Goal: Transaction & Acquisition: Purchase product/service

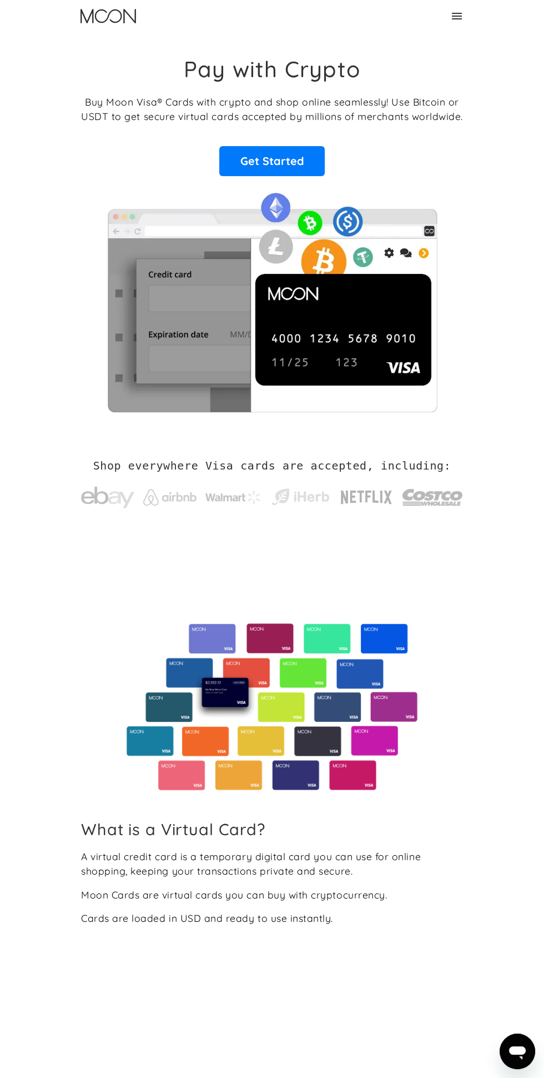
click at [464, 1] on div "Home FAQ Careers For Business About Us Log In Sign Up Home FAQ For Business Car…" at bounding box center [272, 16] width 400 height 32
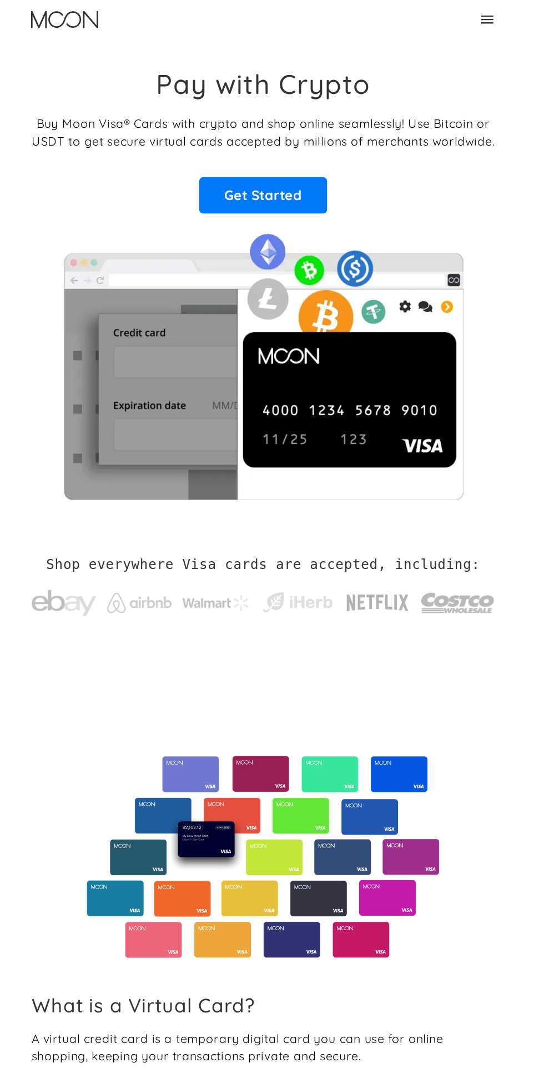
click at [454, 14] on icon at bounding box center [456, 15] width 13 height 13
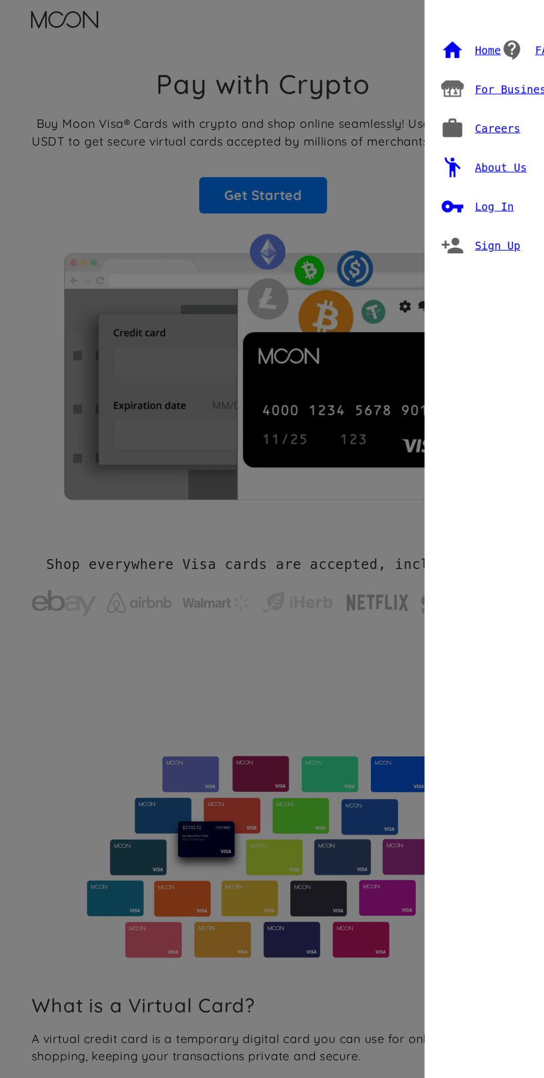
click at [460, 168] on div "Log In" at bounding box center [463, 170] width 32 height 11
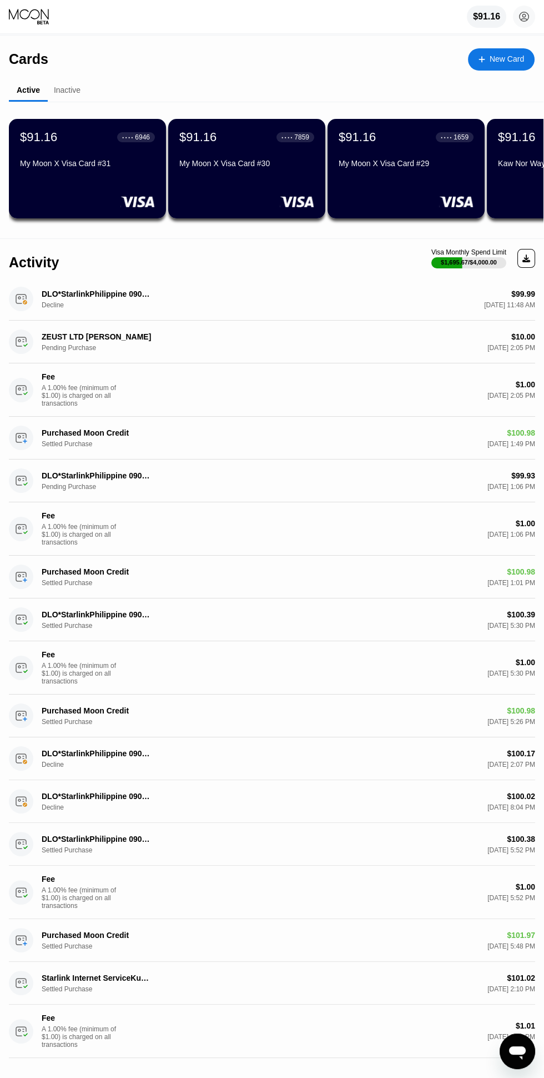
click at [413, 311] on div "DLO*StarlinkPhilippine 090000000 PH Decline $99.99 Aug 19, 2025 11:48 AM" at bounding box center [272, 299] width 527 height 43
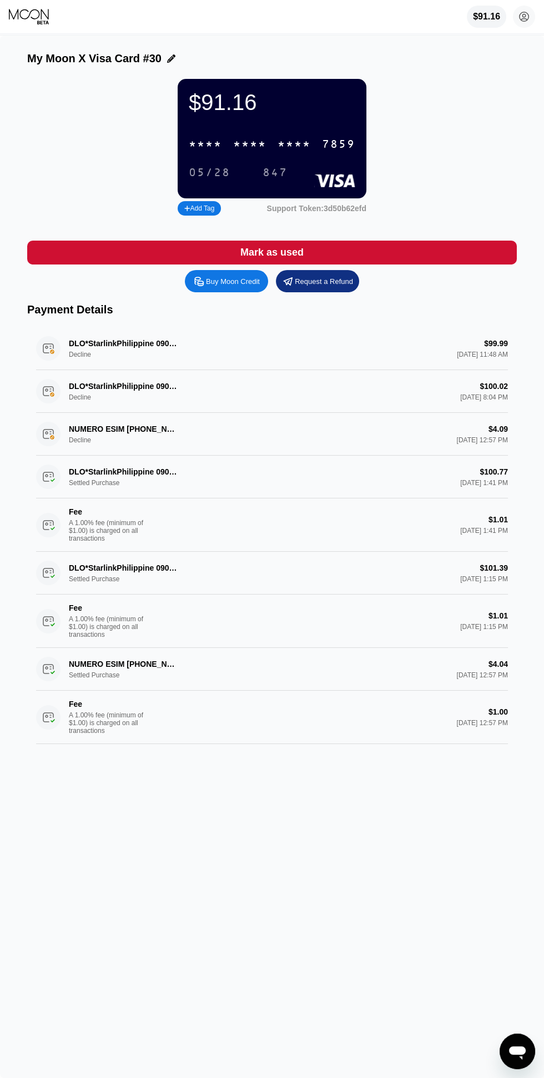
click at [480, 15] on div "$91.16" at bounding box center [486, 17] width 27 height 10
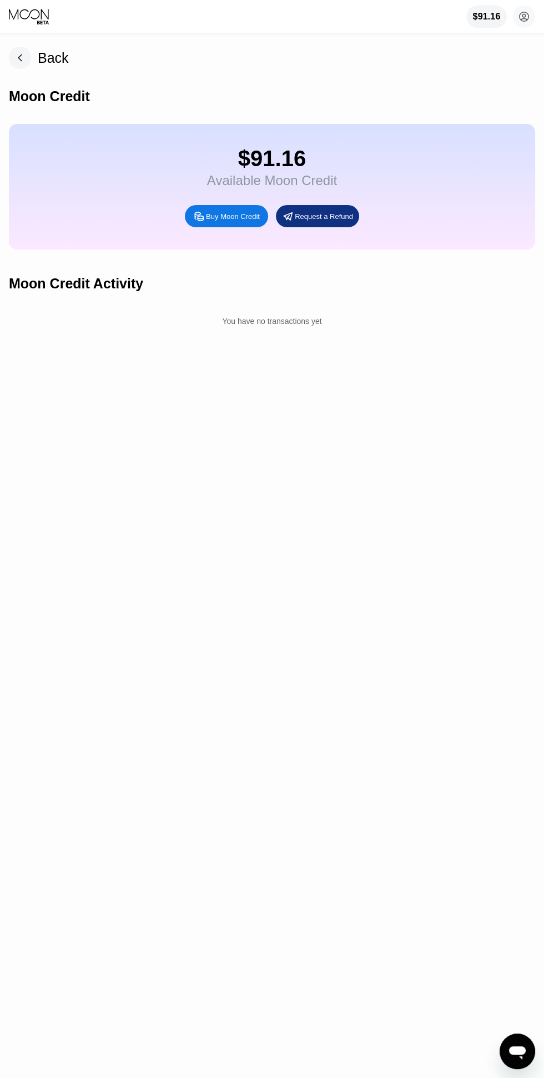
click at [232, 221] on div "Buy Moon Credit" at bounding box center [233, 216] width 54 height 9
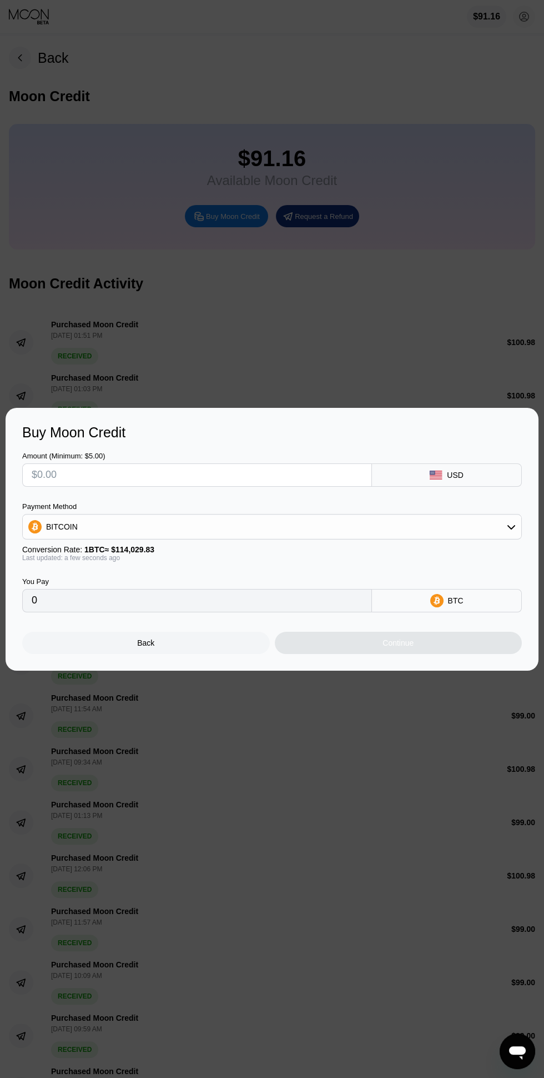
click at [228, 474] on input "text" at bounding box center [197, 475] width 331 height 22
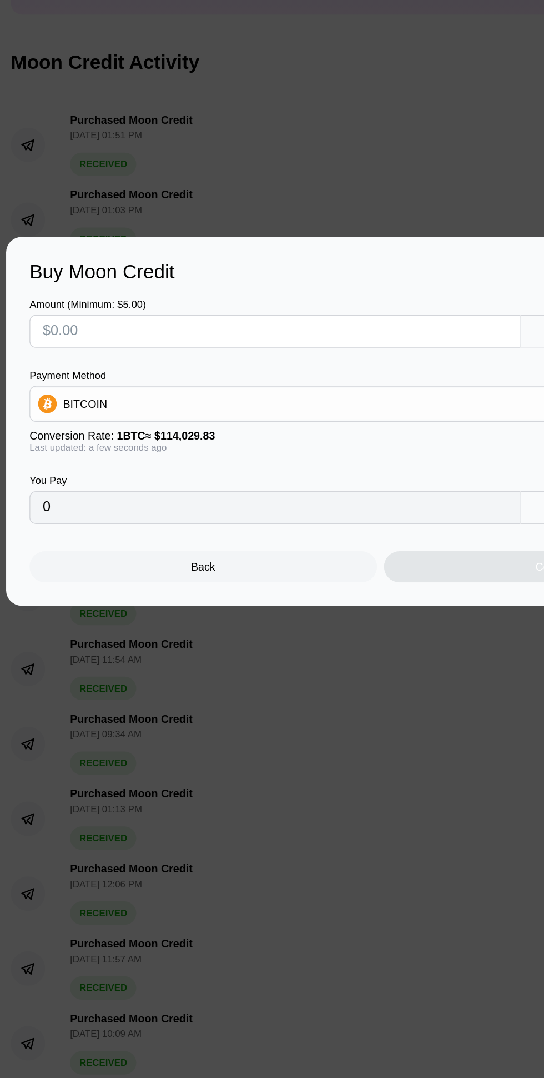
type input "$1"
type input "0.00000877"
type input "$10"
type input "0.00008770"
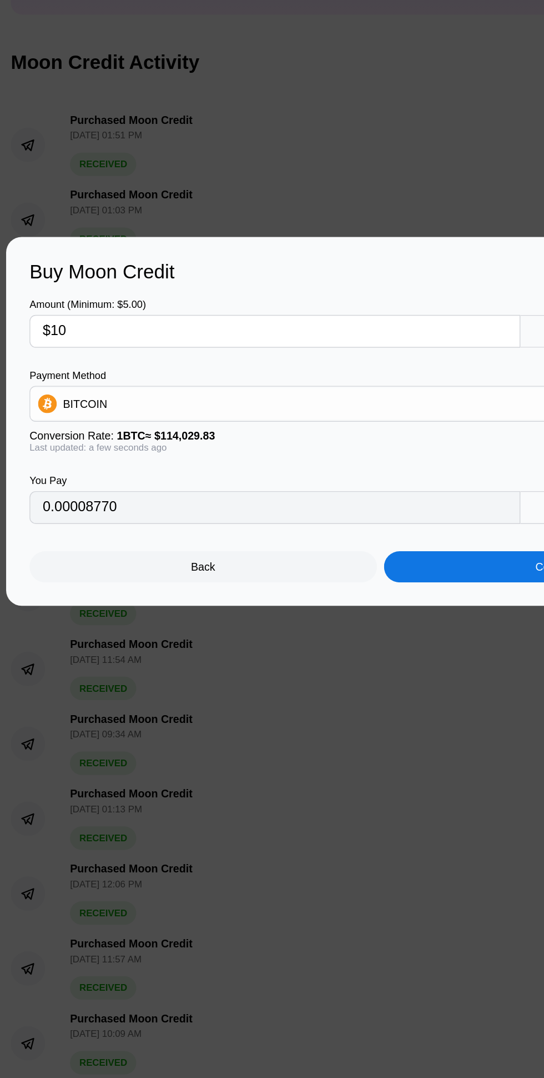
type input "$10"
click at [286, 530] on div "BITCOIN" at bounding box center [272, 526] width 499 height 22
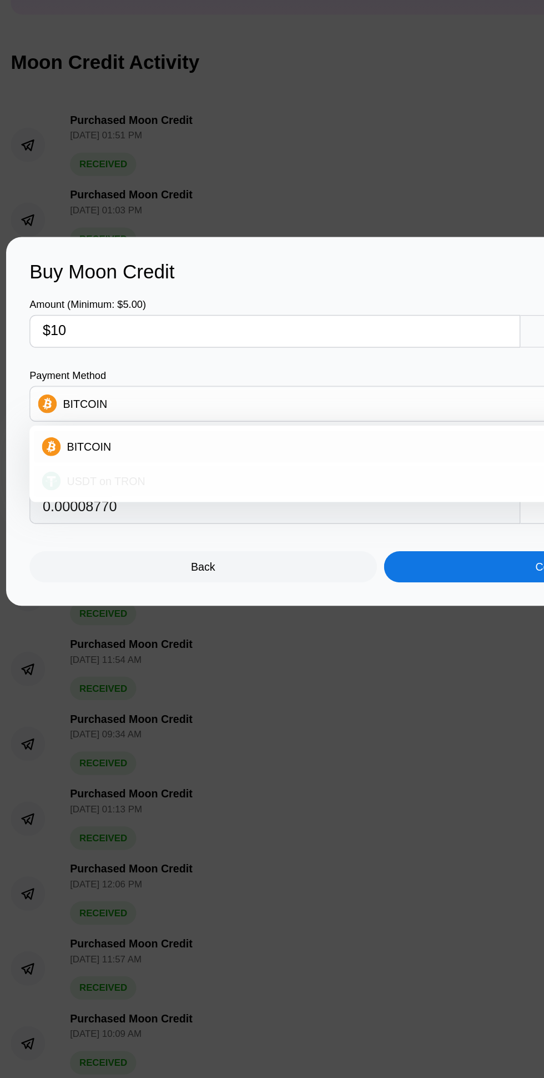
click at [248, 580] on div "USDT on TRON" at bounding box center [278, 581] width 469 height 9
type input "10.10"
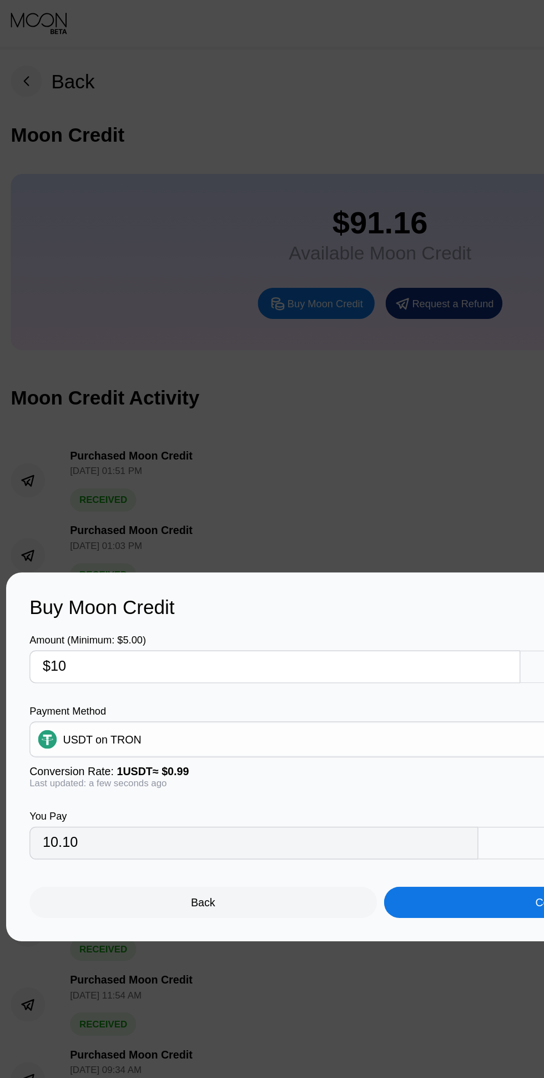
click at [197, 471] on input "$10" at bounding box center [197, 475] width 331 height 22
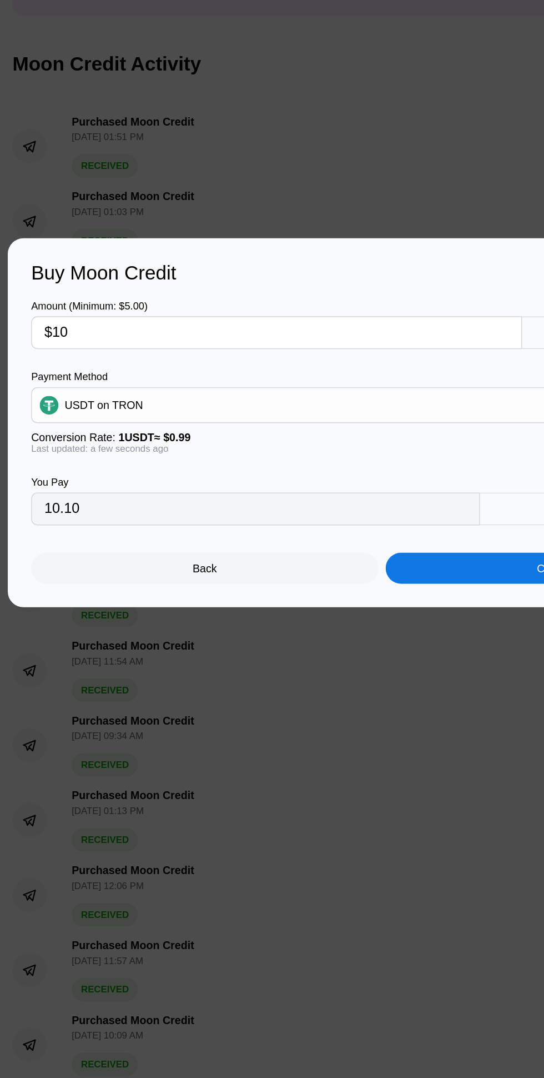
type input "$1"
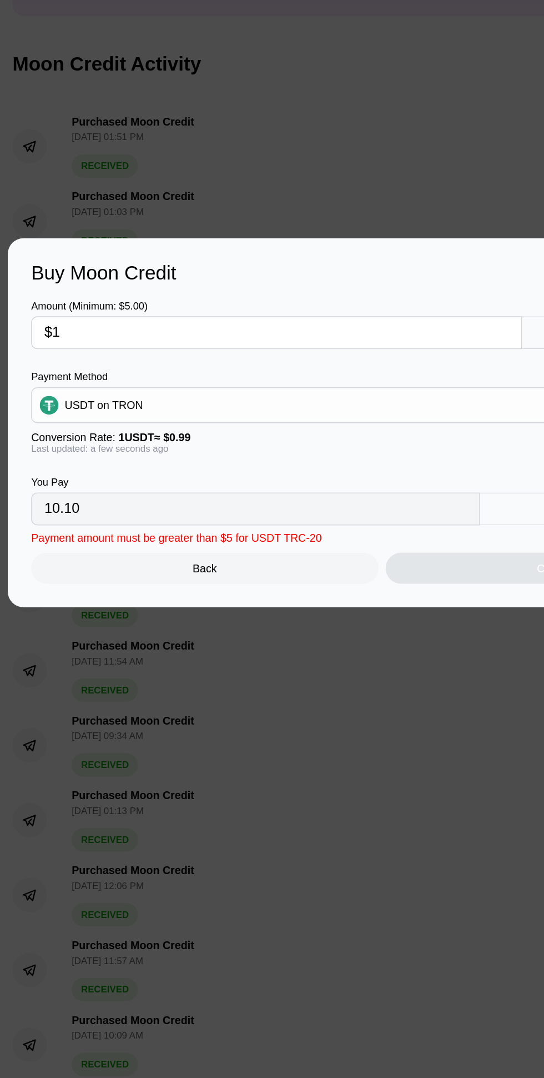
type input "1.01"
type input "$11"
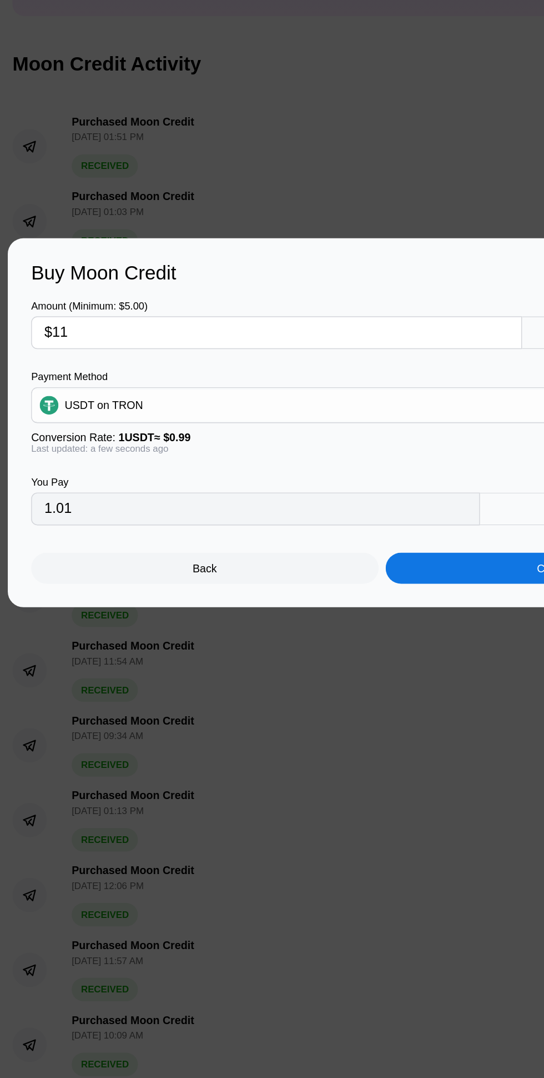
type input "11.11"
type input "$11.8"
type input "11.92"
type input "$11.88"
type input "12.00"
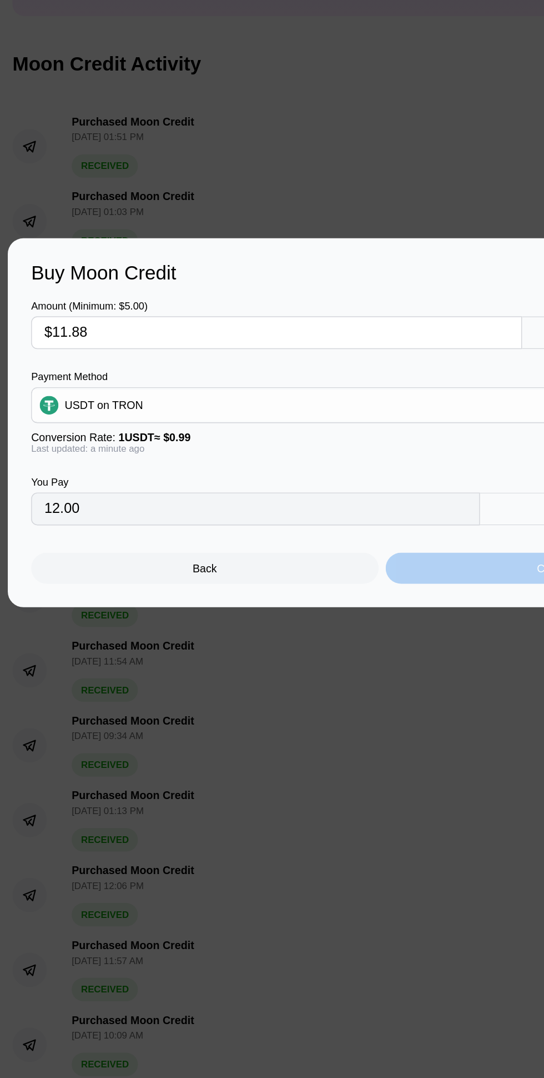
click at [334, 644] on div "Continue" at bounding box center [399, 643] width 248 height 22
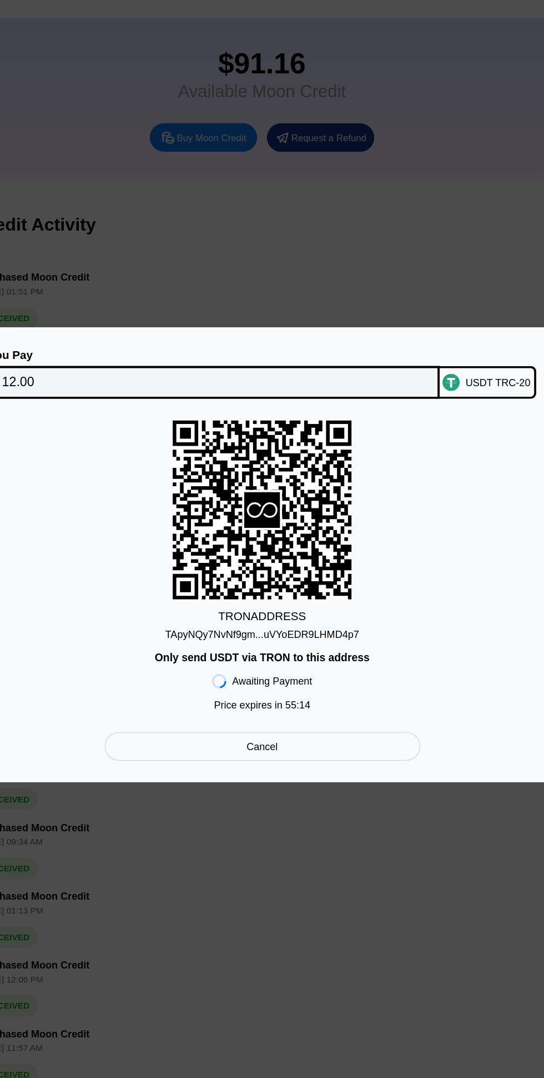
scroll to position [1, 0]
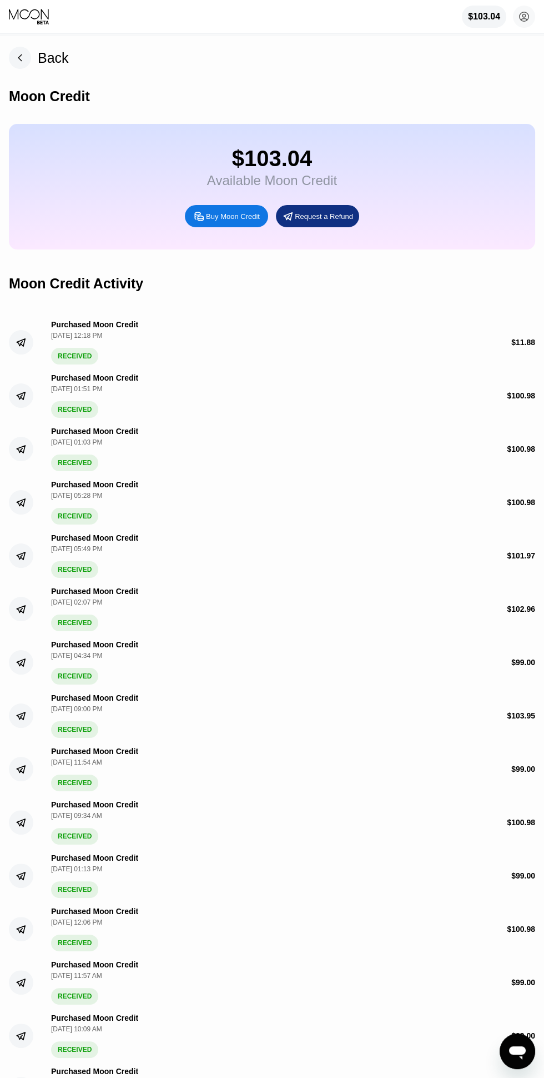
click at [26, 52] on rect at bounding box center [20, 58] width 22 height 22
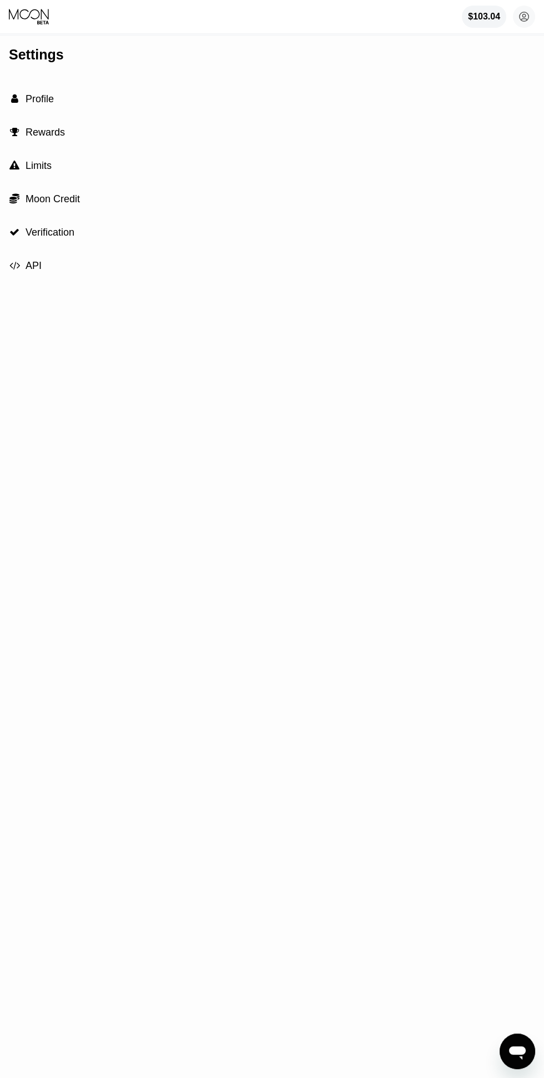
click at [520, 23] on circle at bounding box center [524, 17] width 22 height 22
click at [462, 74] on div " Home" at bounding box center [475, 80] width 106 height 13
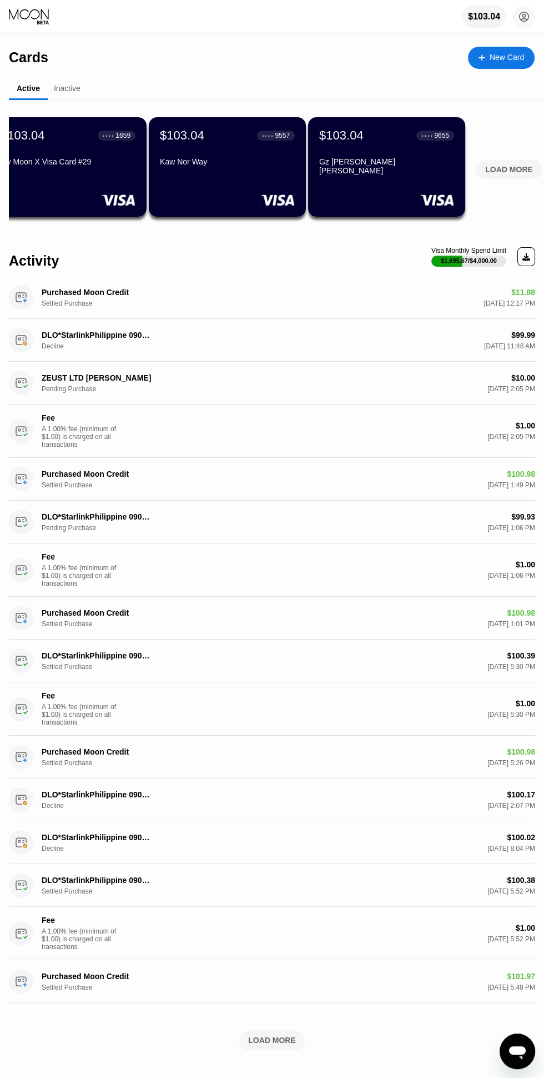
scroll to position [0, 346]
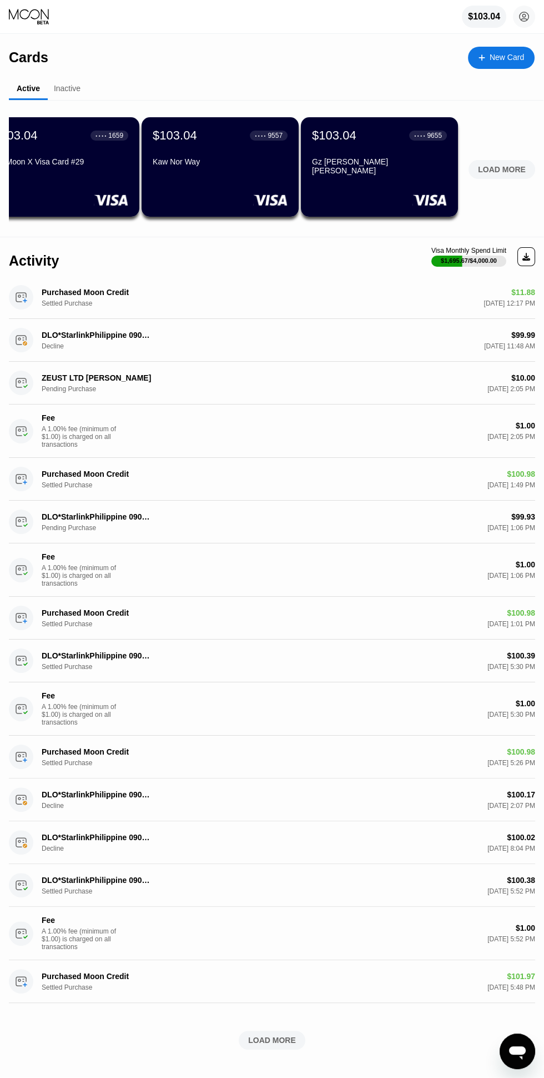
click at [505, 168] on div "LOAD MORE" at bounding box center [502, 169] width 48 height 10
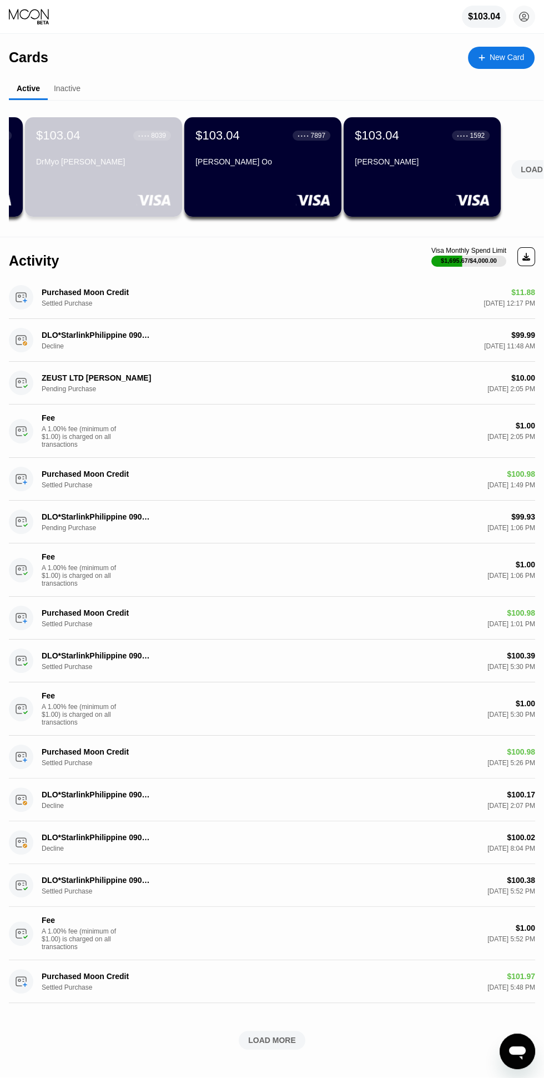
scroll to position [0, 1143]
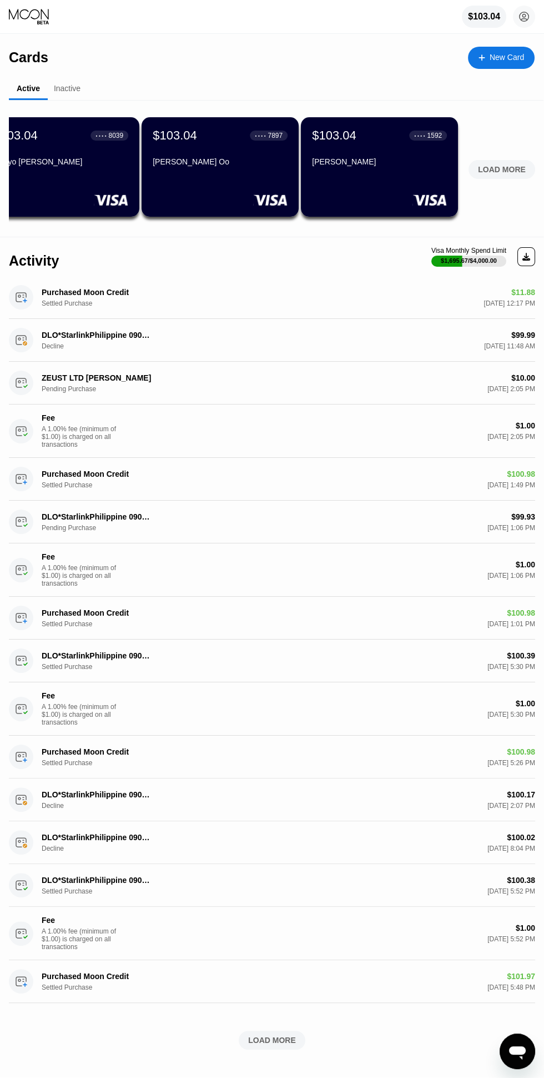
click at [501, 170] on div "LOAD MORE" at bounding box center [502, 169] width 48 height 10
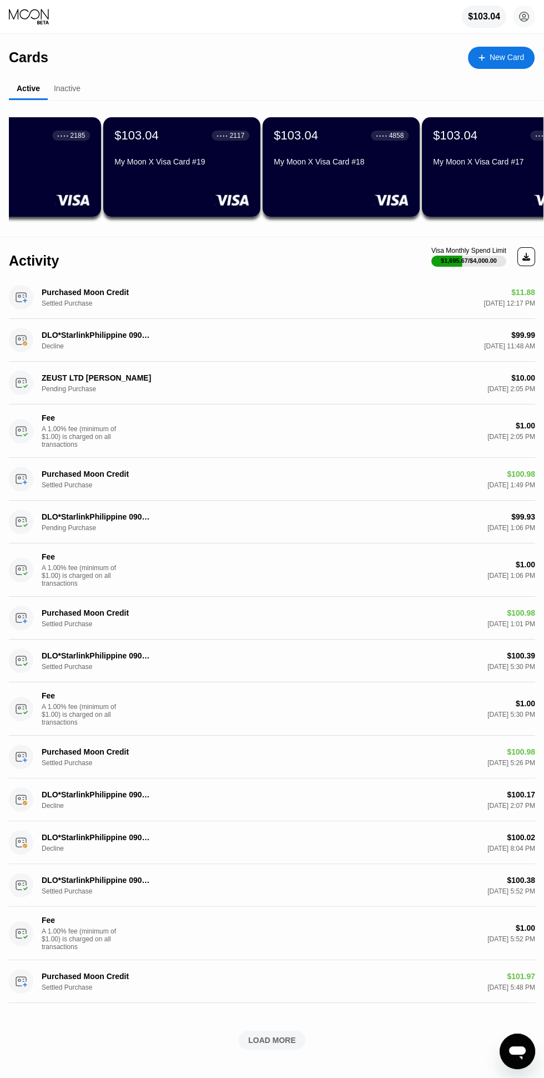
scroll to position [0, 1940]
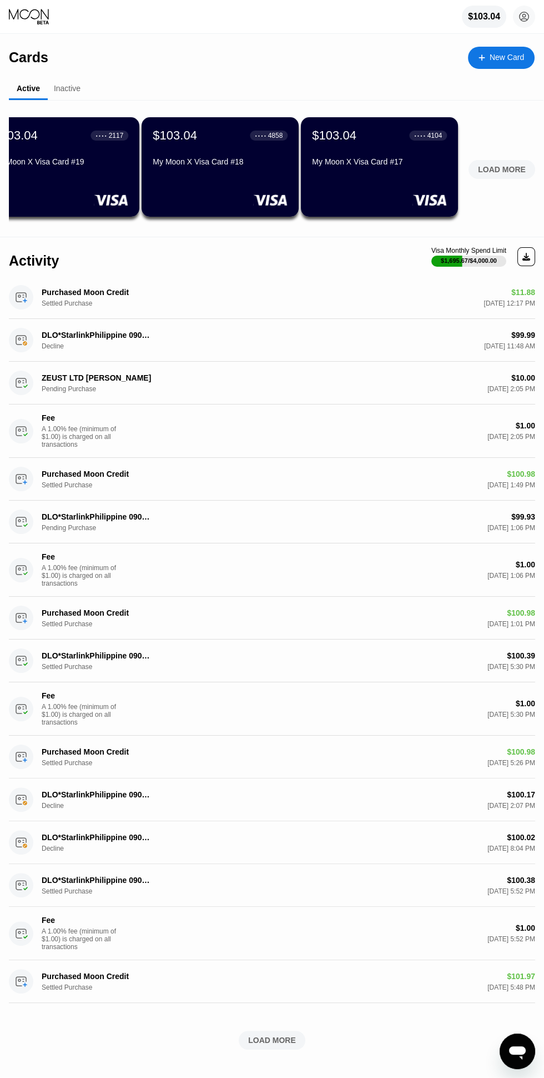
click at [502, 173] on div "LOAD MORE" at bounding box center [502, 169] width 48 height 10
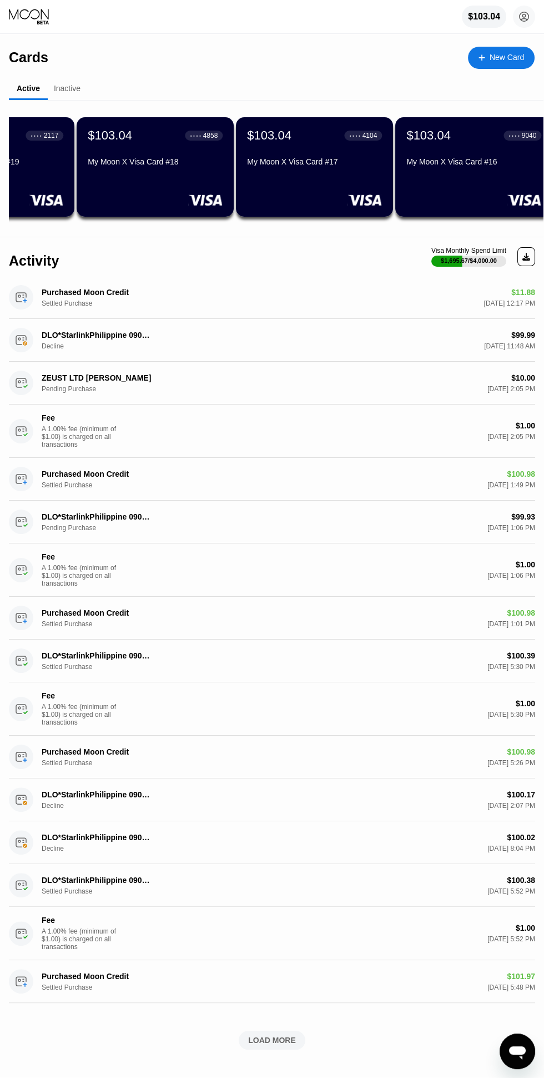
scroll to position [0, 2737]
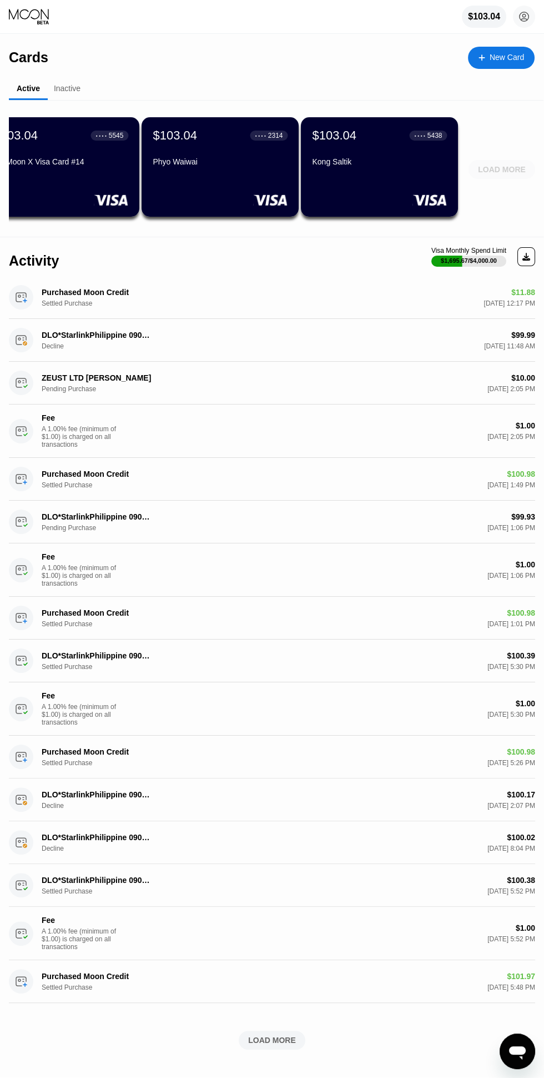
click at [512, 170] on div "LOAD MORE" at bounding box center [502, 169] width 48 height 10
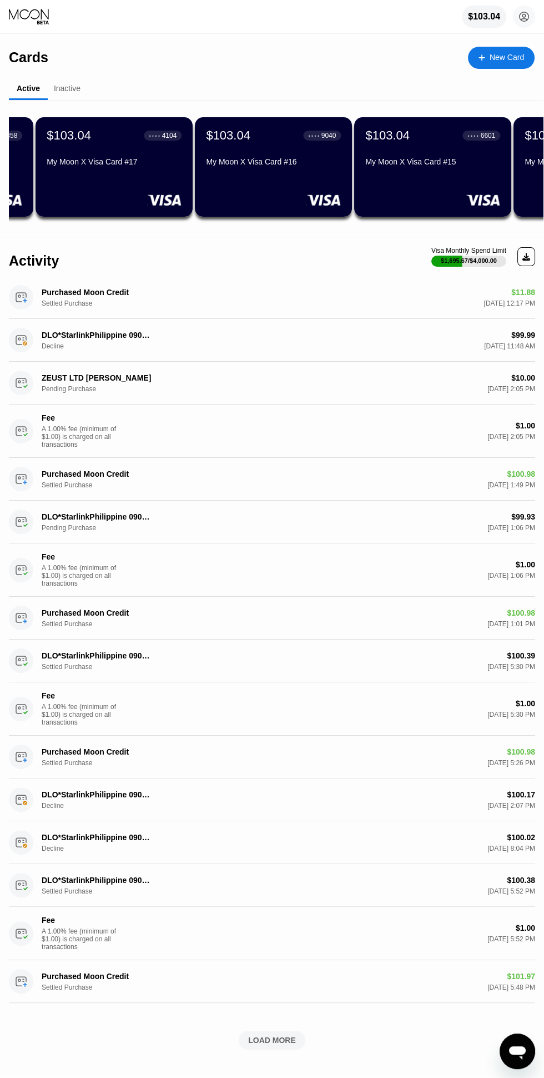
scroll to position [0, 3534]
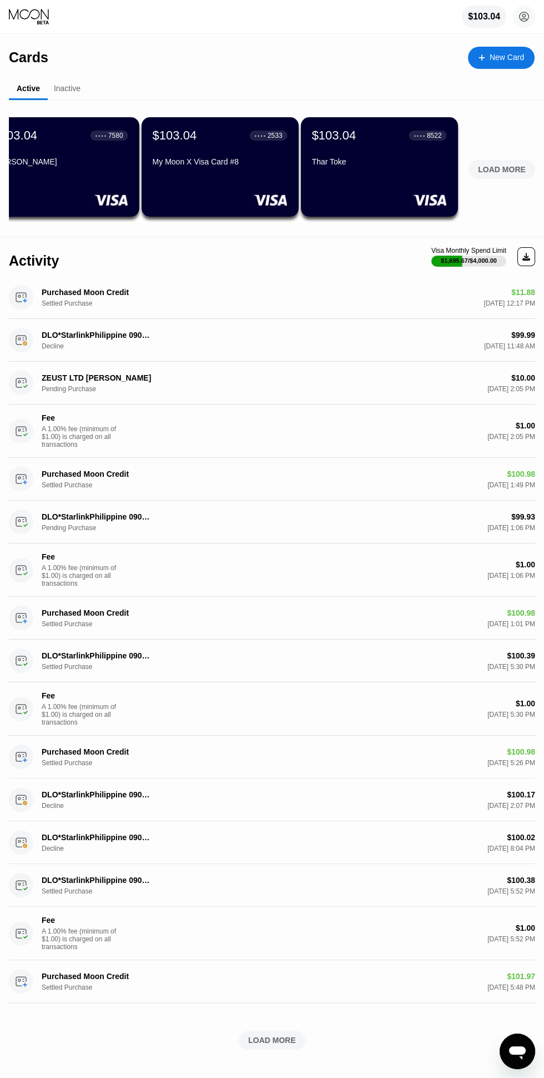
click at [505, 169] on div "LOAD MORE" at bounding box center [502, 169] width 48 height 10
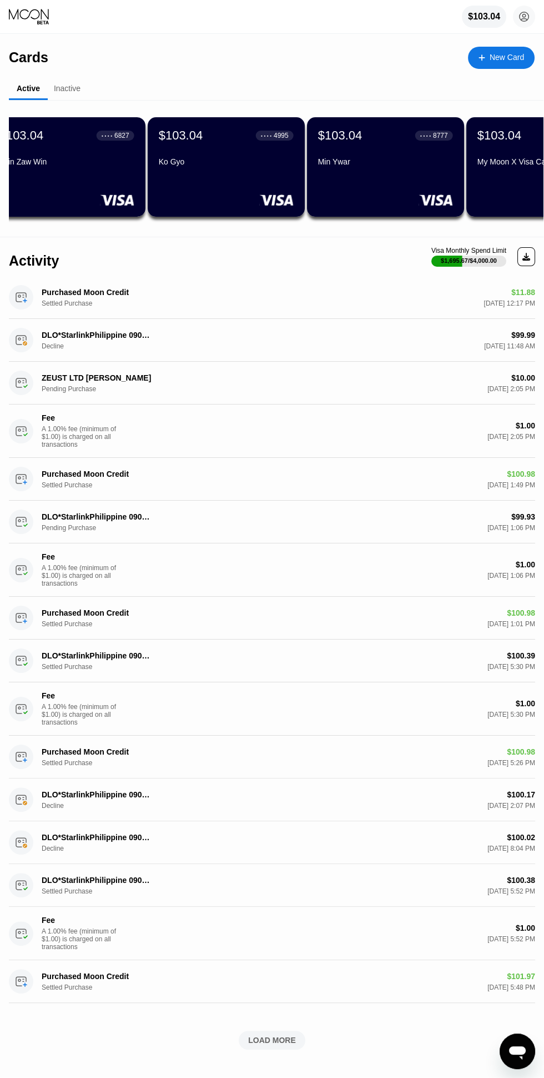
scroll to position [0, 4331]
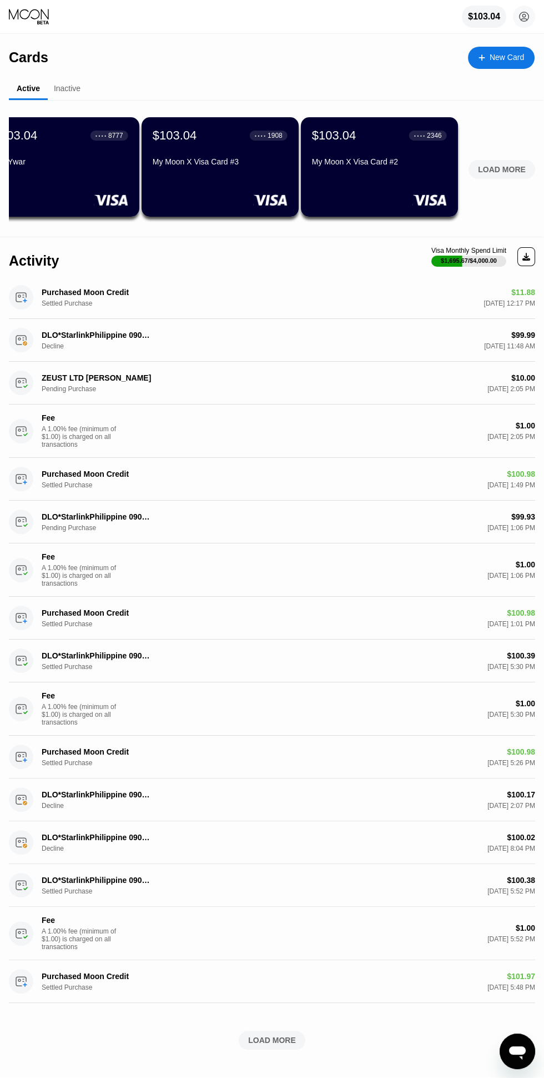
click at [514, 169] on div "LOAD MORE" at bounding box center [502, 169] width 48 height 10
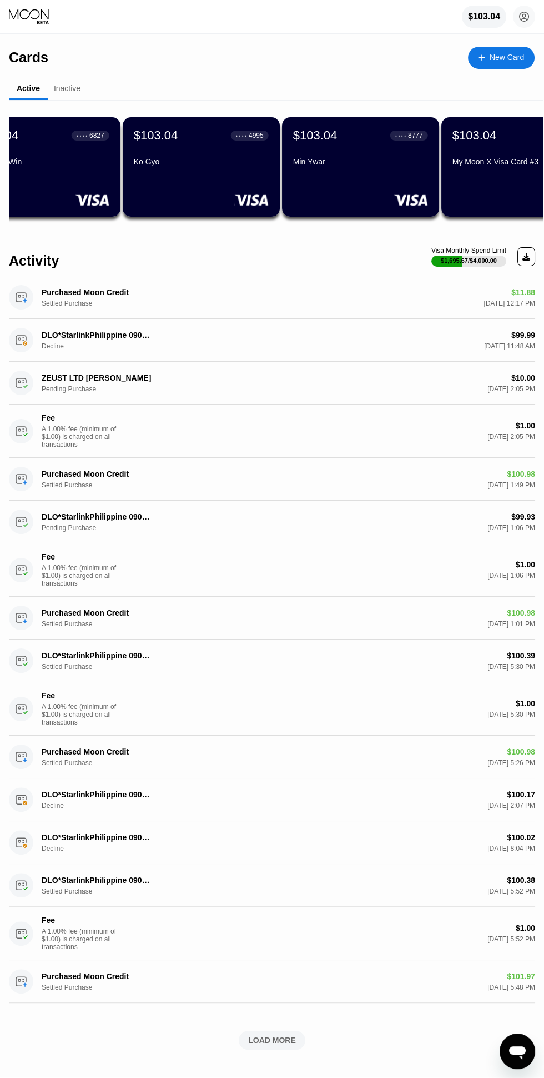
scroll to position [0, 4031]
click at [522, 18] on circle at bounding box center [524, 17] width 22 height 22
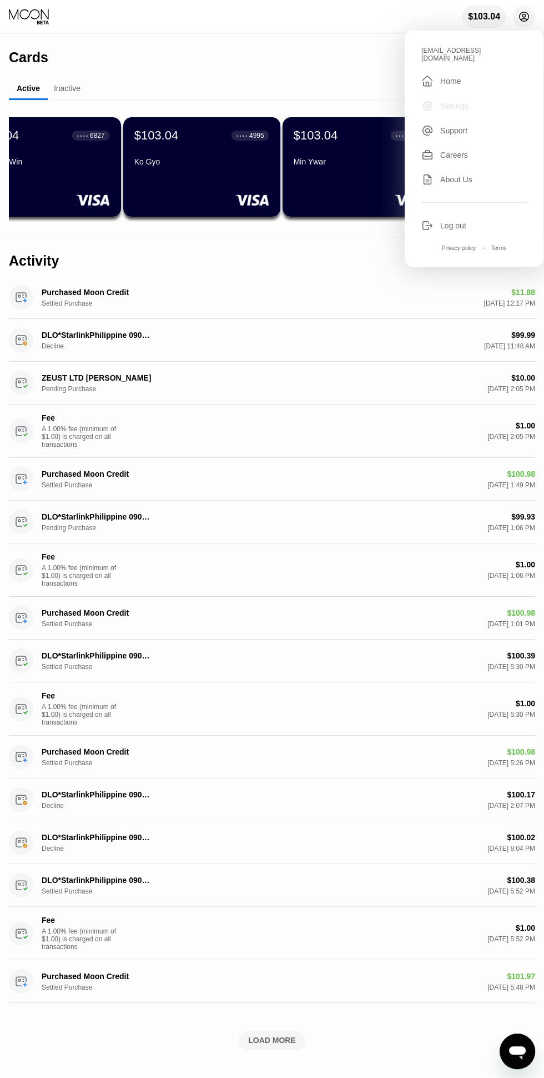
click at [475, 103] on div "Settings" at bounding box center [475, 106] width 106 height 12
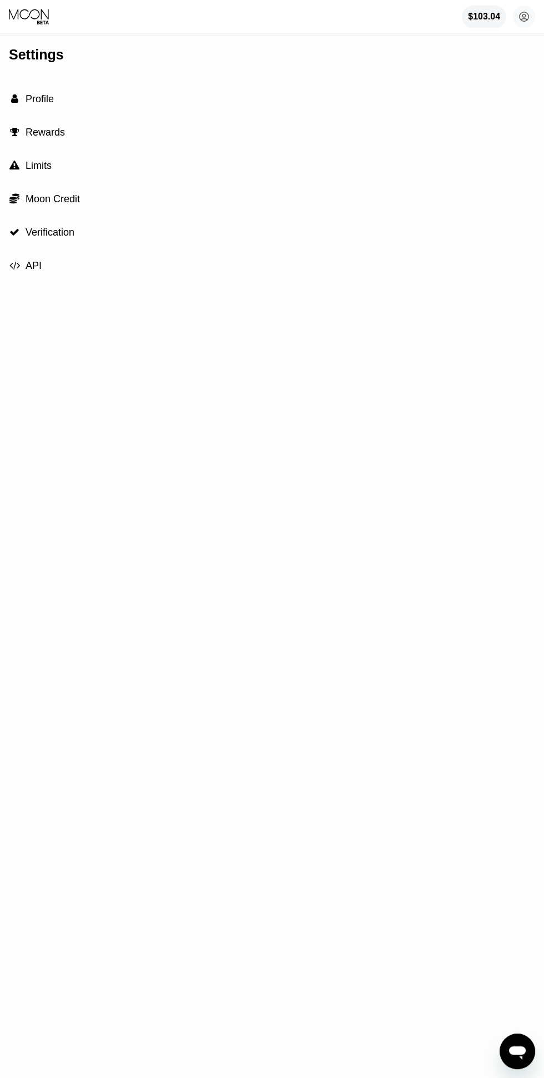
click at [524, 17] on circle at bounding box center [524, 17] width 22 height 22
click at [474, 74] on div " Home" at bounding box center [475, 80] width 106 height 13
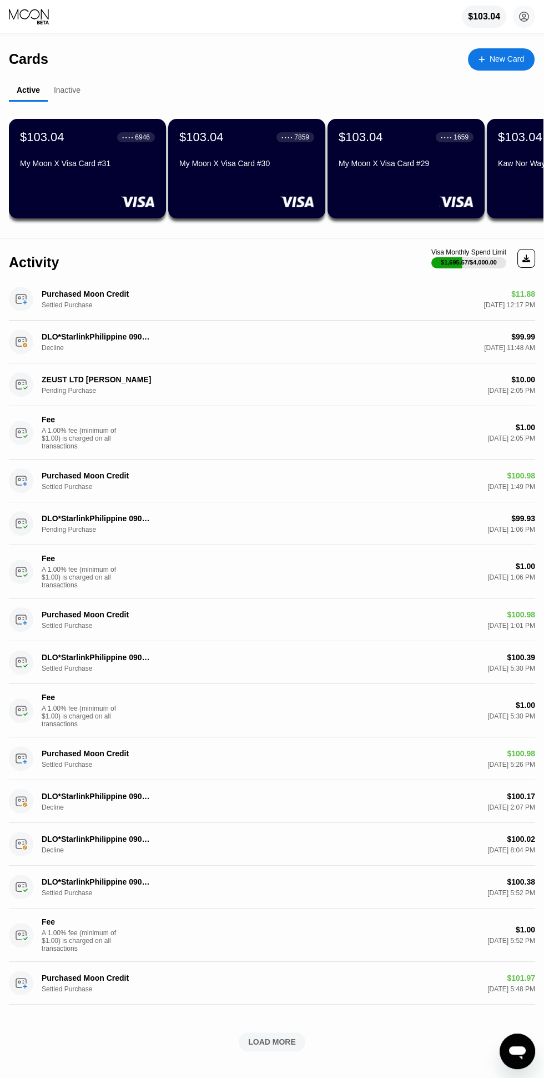
click at [473, 22] on div "$103.04" at bounding box center [484, 17] width 32 height 10
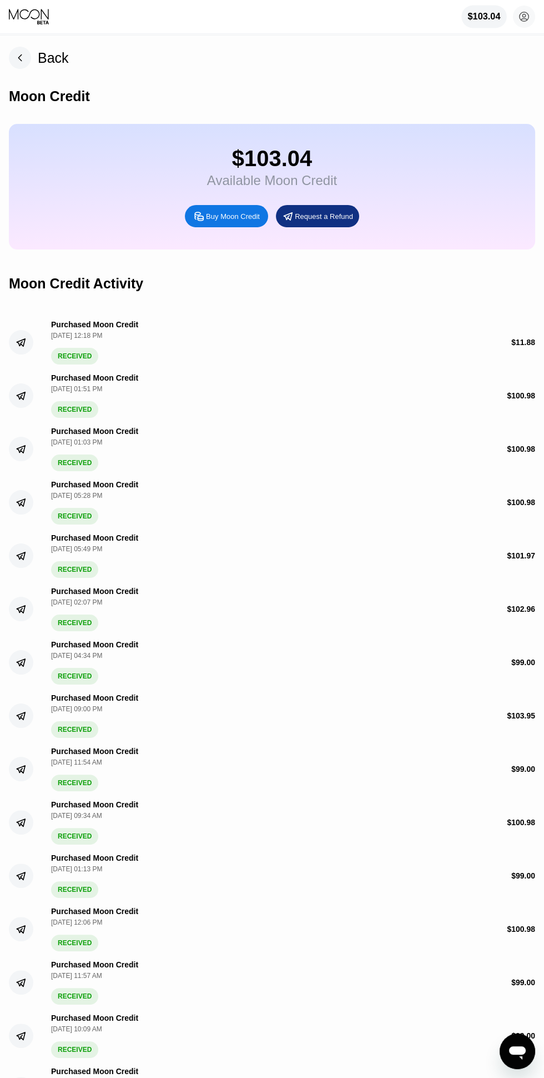
click at [19, 64] on rect at bounding box center [20, 58] width 22 height 22
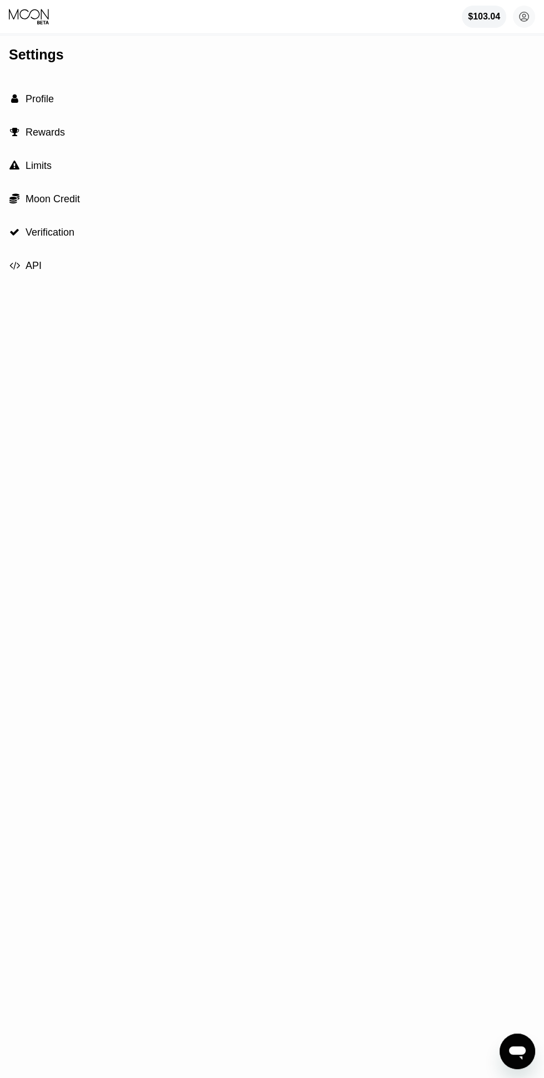
click at [523, 23] on circle at bounding box center [524, 17] width 22 height 22
click at [465, 75] on div " Home" at bounding box center [475, 80] width 106 height 13
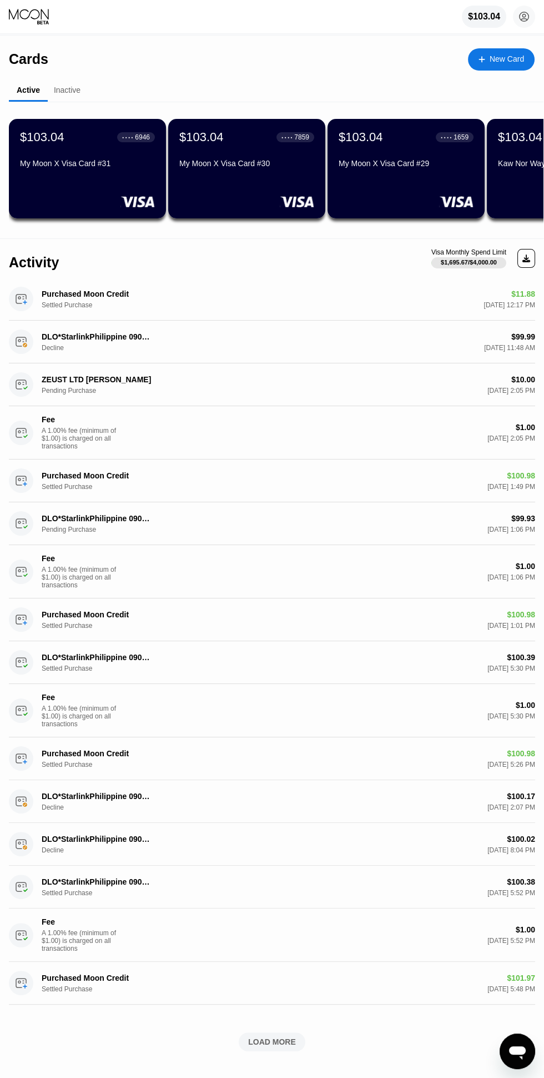
click at [102, 168] on div "My Moon X Visa Card #31" at bounding box center [87, 163] width 135 height 9
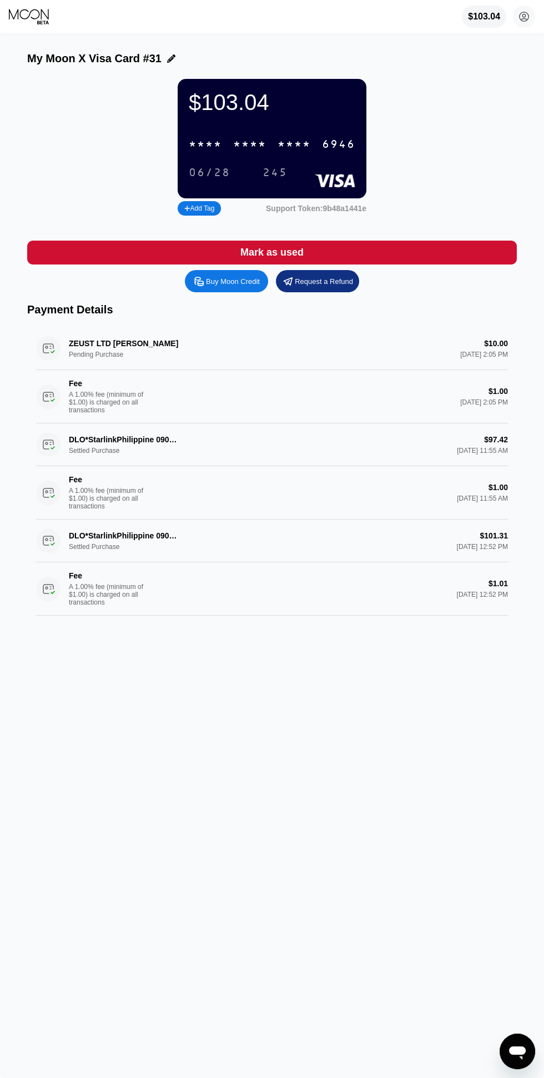
click at [271, 115] on div "$103.04" at bounding box center [272, 102] width 167 height 25
click at [517, 6] on icon at bounding box center [524, 17] width 22 height 22
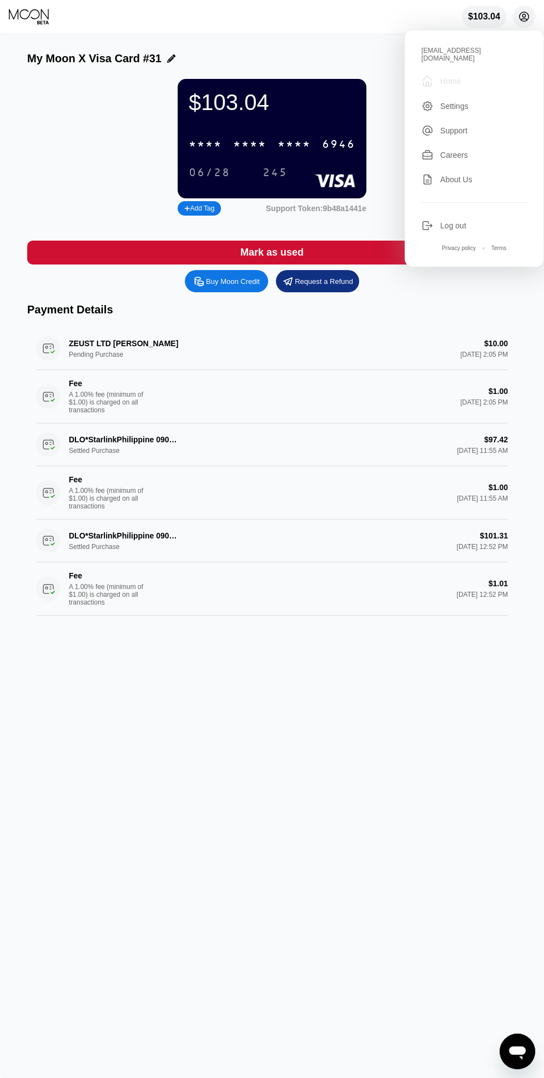
click at [430, 74] on div "" at bounding box center [428, 80] width 12 height 13
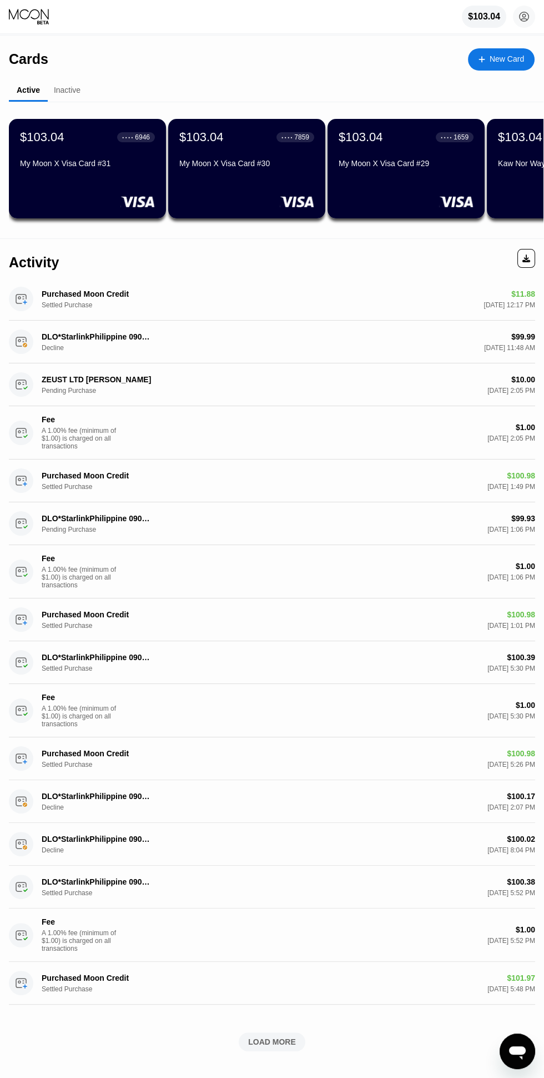
click at [76, 164] on div "My Moon X Visa Card #31" at bounding box center [87, 163] width 135 height 9
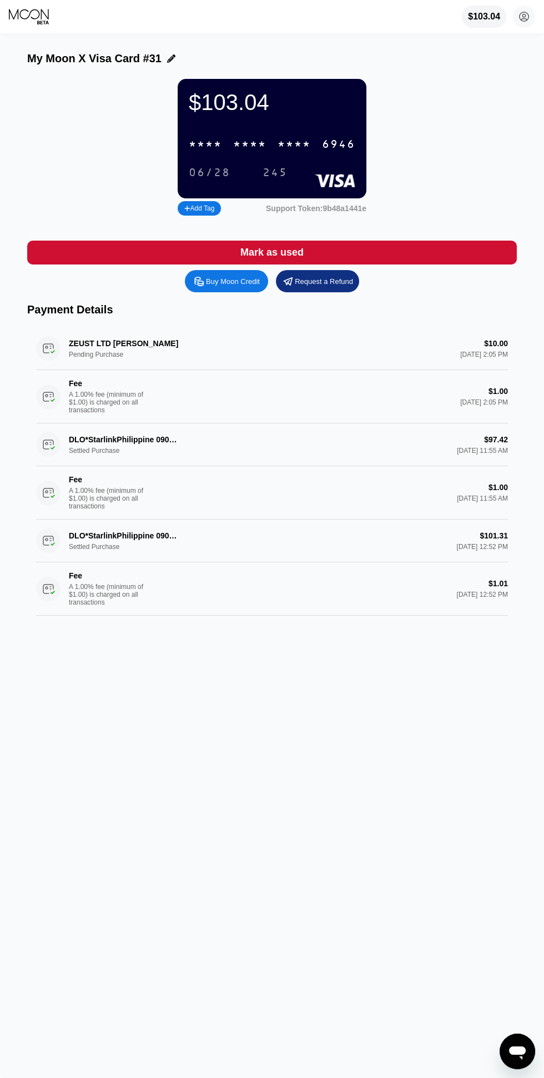
click at [307, 151] on div "* * * *" at bounding box center [294, 144] width 33 height 13
